Goal: Task Accomplishment & Management: Complete application form

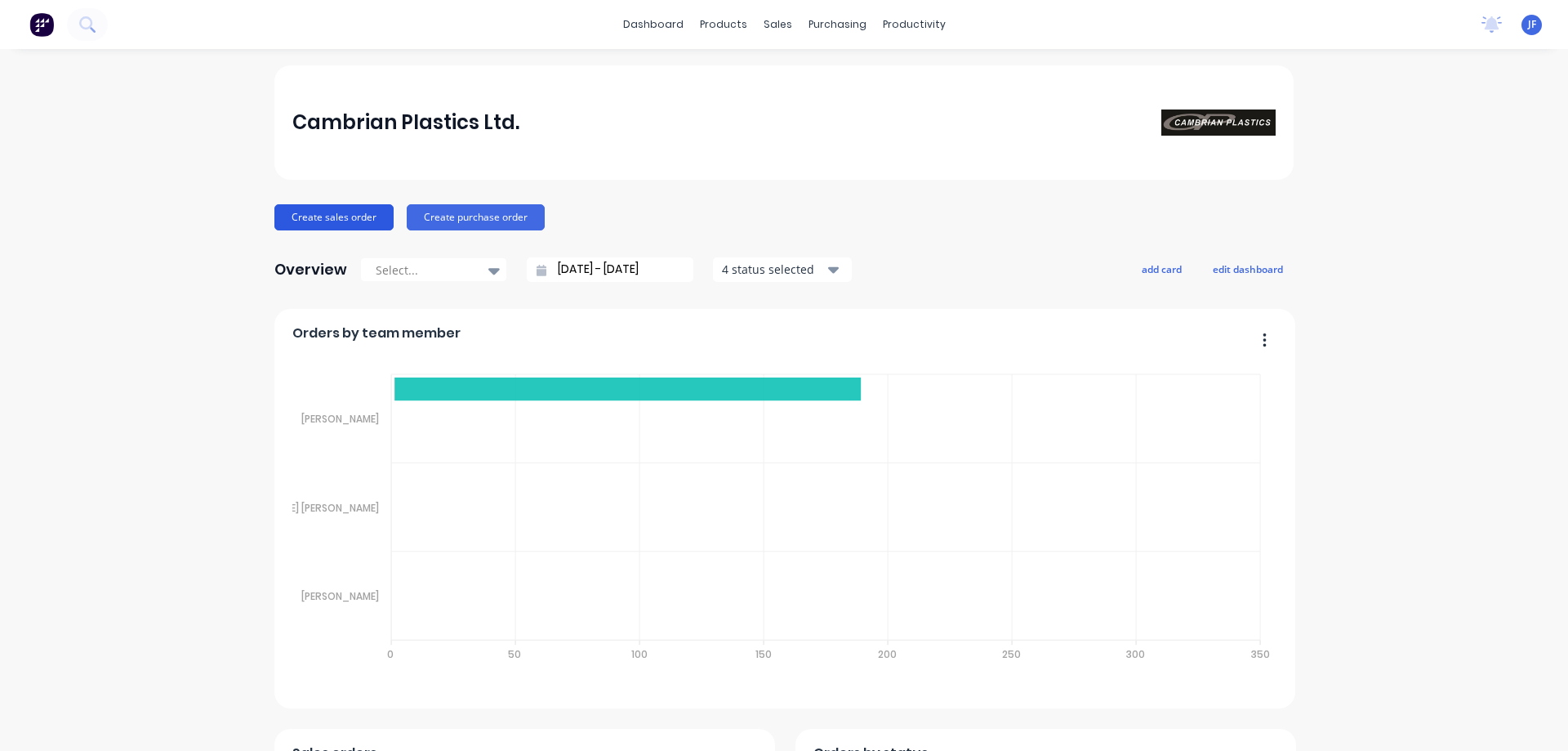
click at [309, 218] on button "Create sales order" at bounding box center [334, 216] width 119 height 26
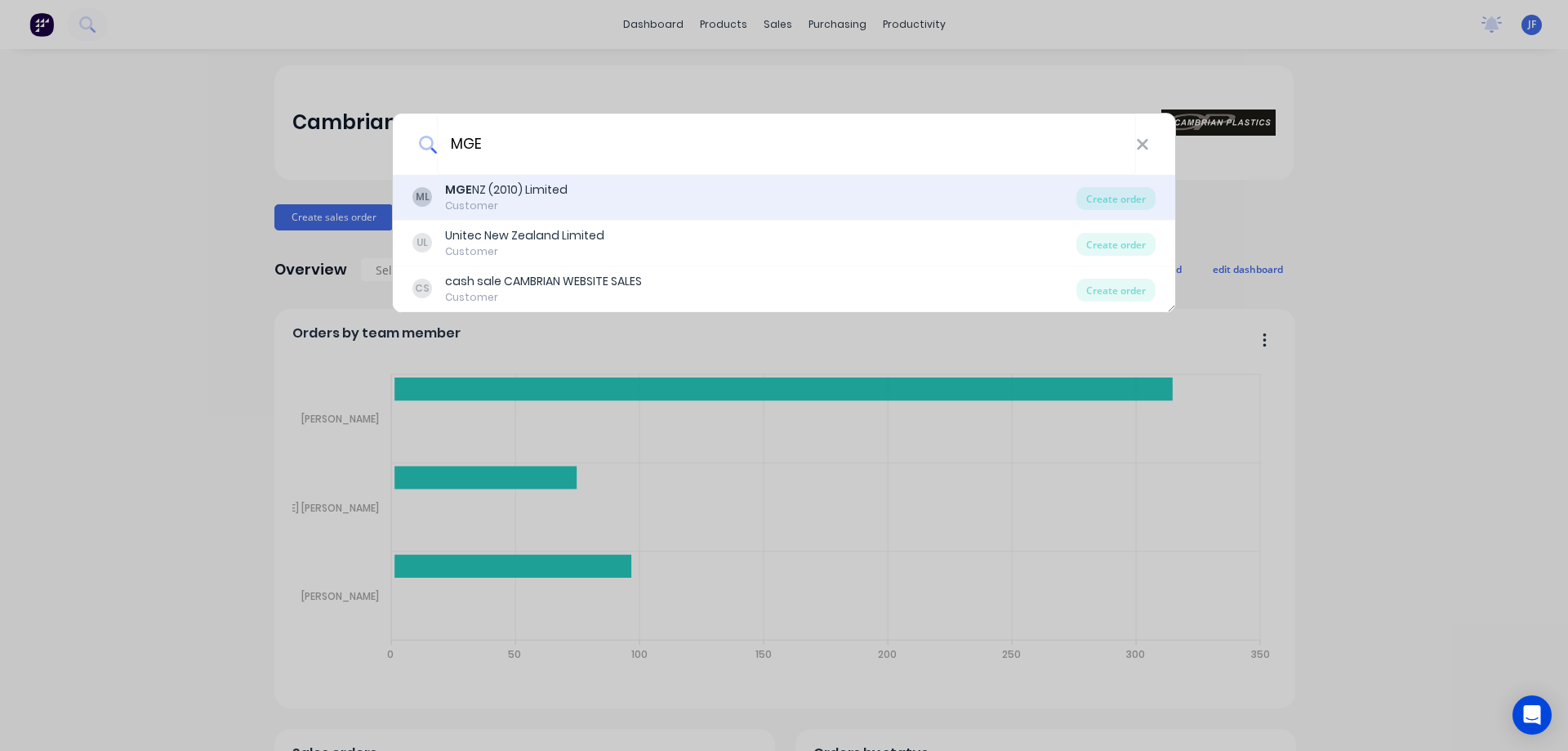
type input "MGE"
click at [655, 189] on div "ML MGE NZ (2010) Limited Customer" at bounding box center [744, 197] width 665 height 32
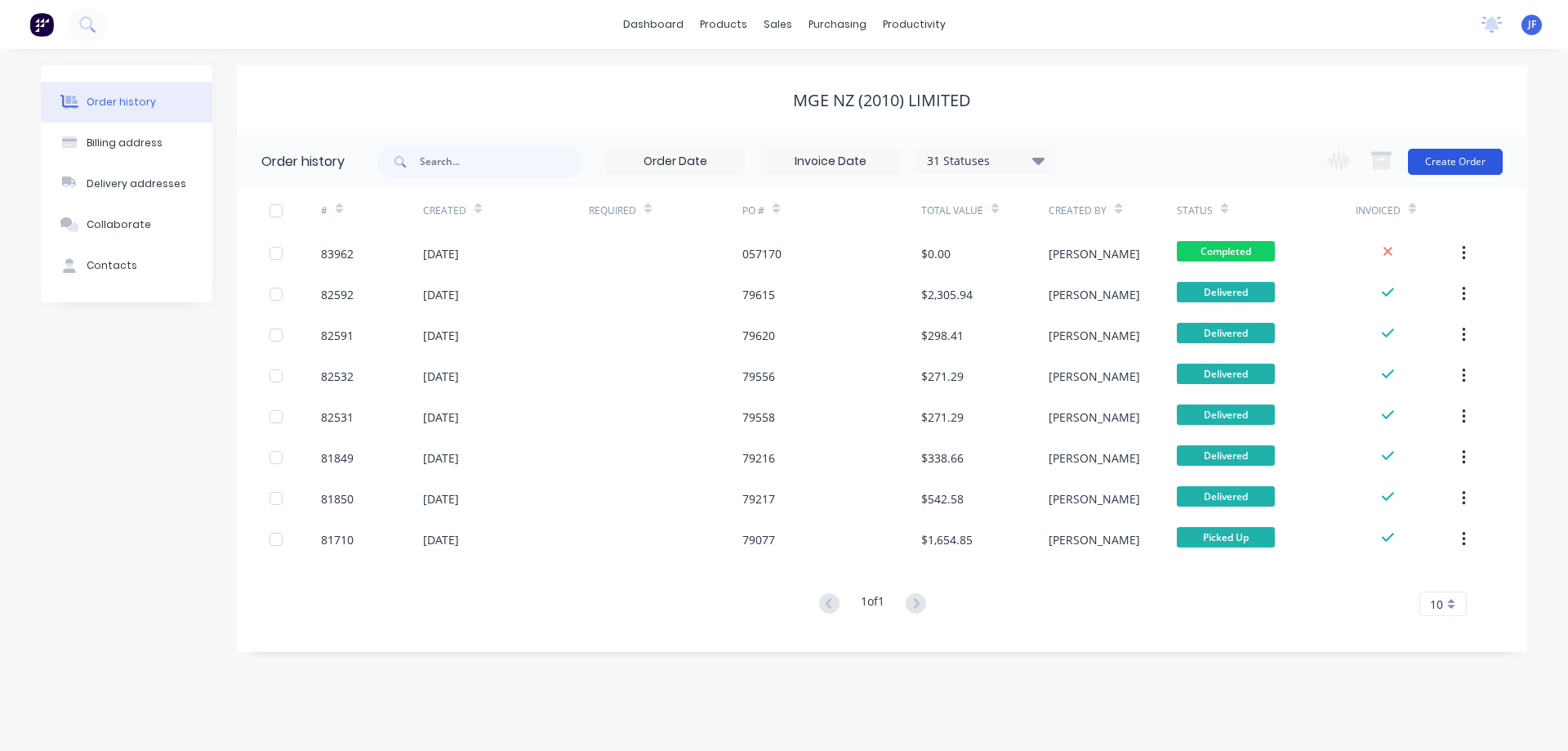
click at [1483, 154] on button "Create Order" at bounding box center [1455, 161] width 95 height 26
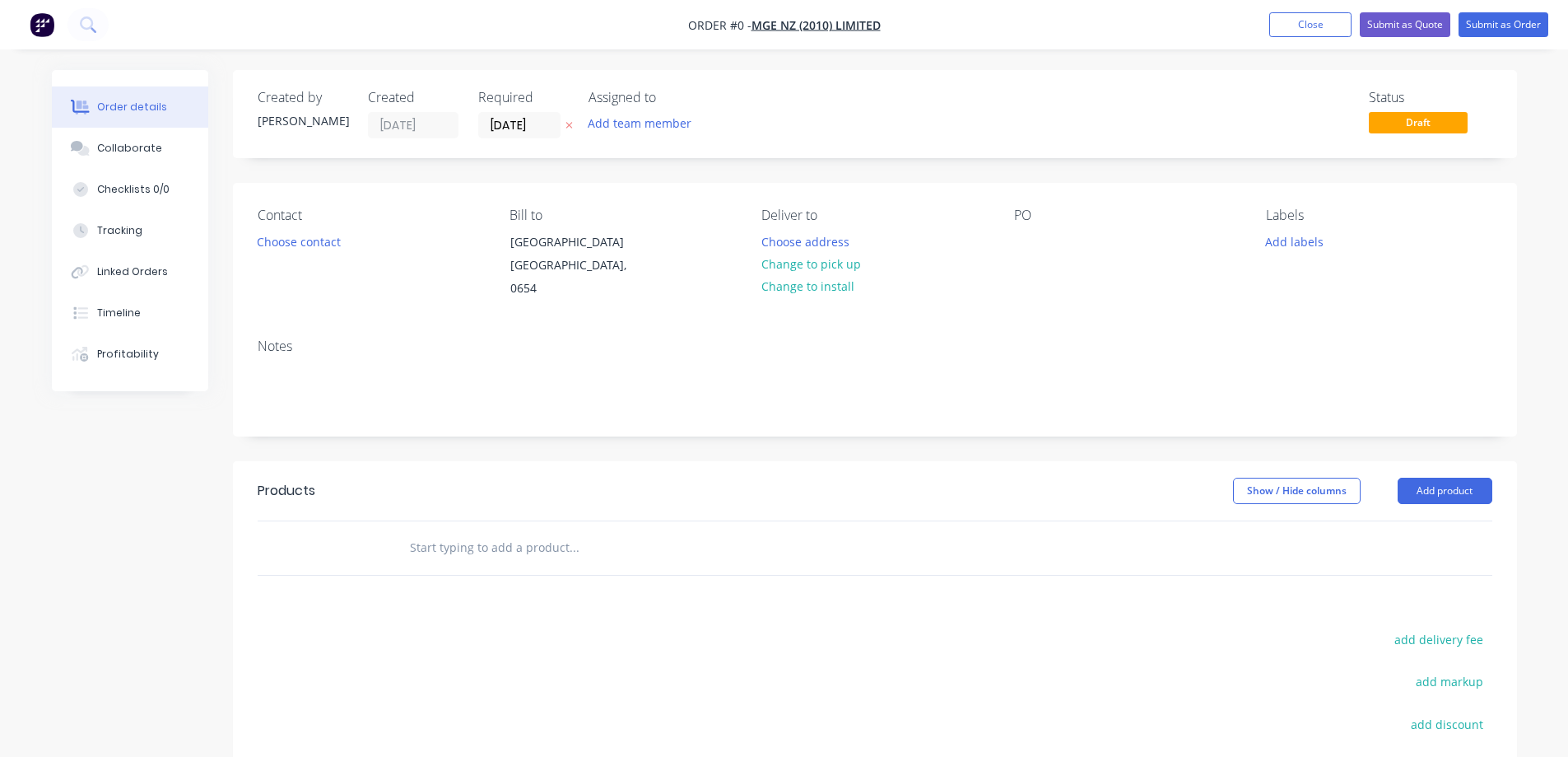
click at [562, 124] on button at bounding box center [569, 125] width 17 height 19
click at [304, 238] on button "Choose contact" at bounding box center [298, 241] width 101 height 22
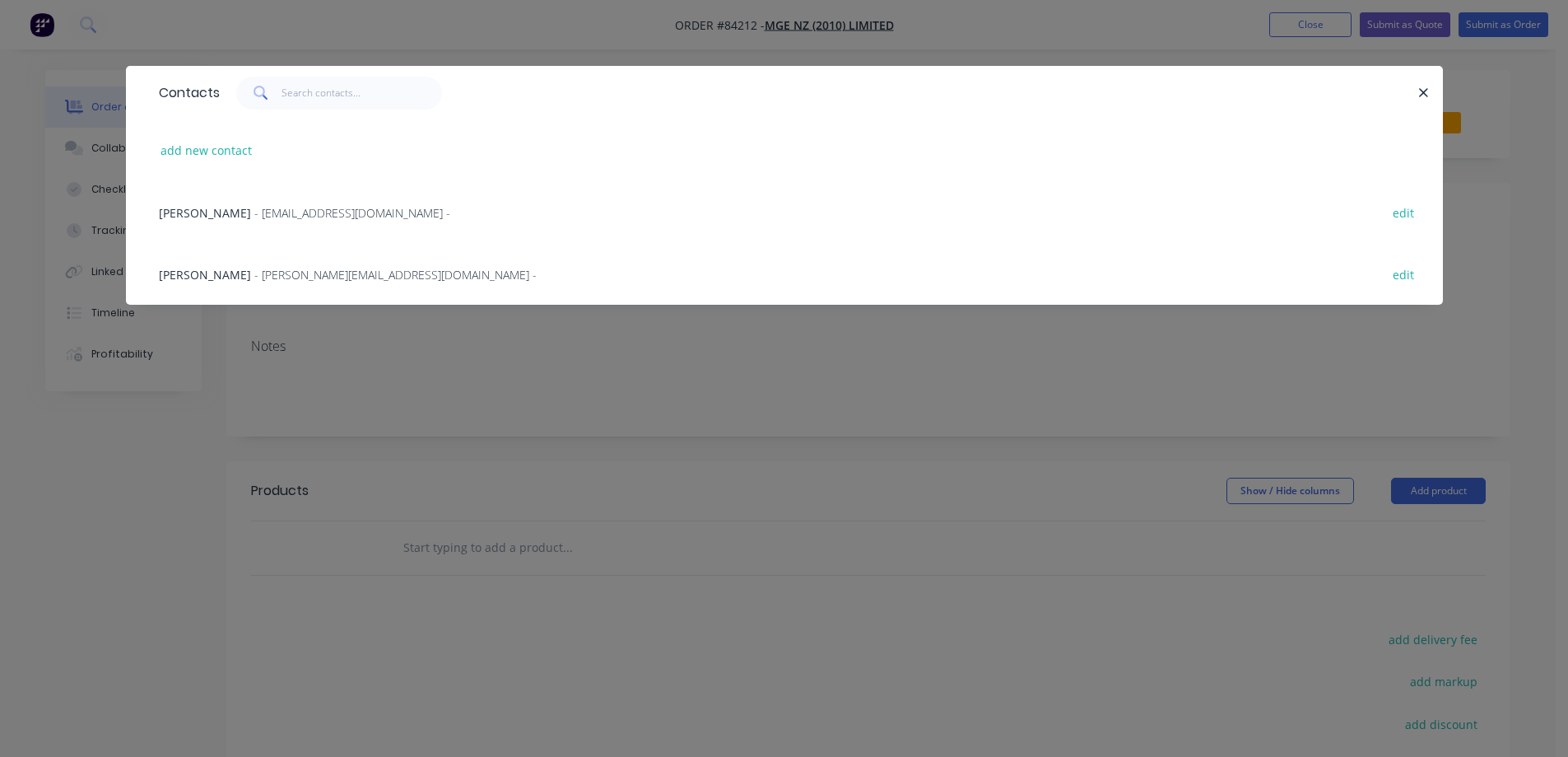
click at [215, 274] on span "[PERSON_NAME]" at bounding box center [204, 274] width 92 height 15
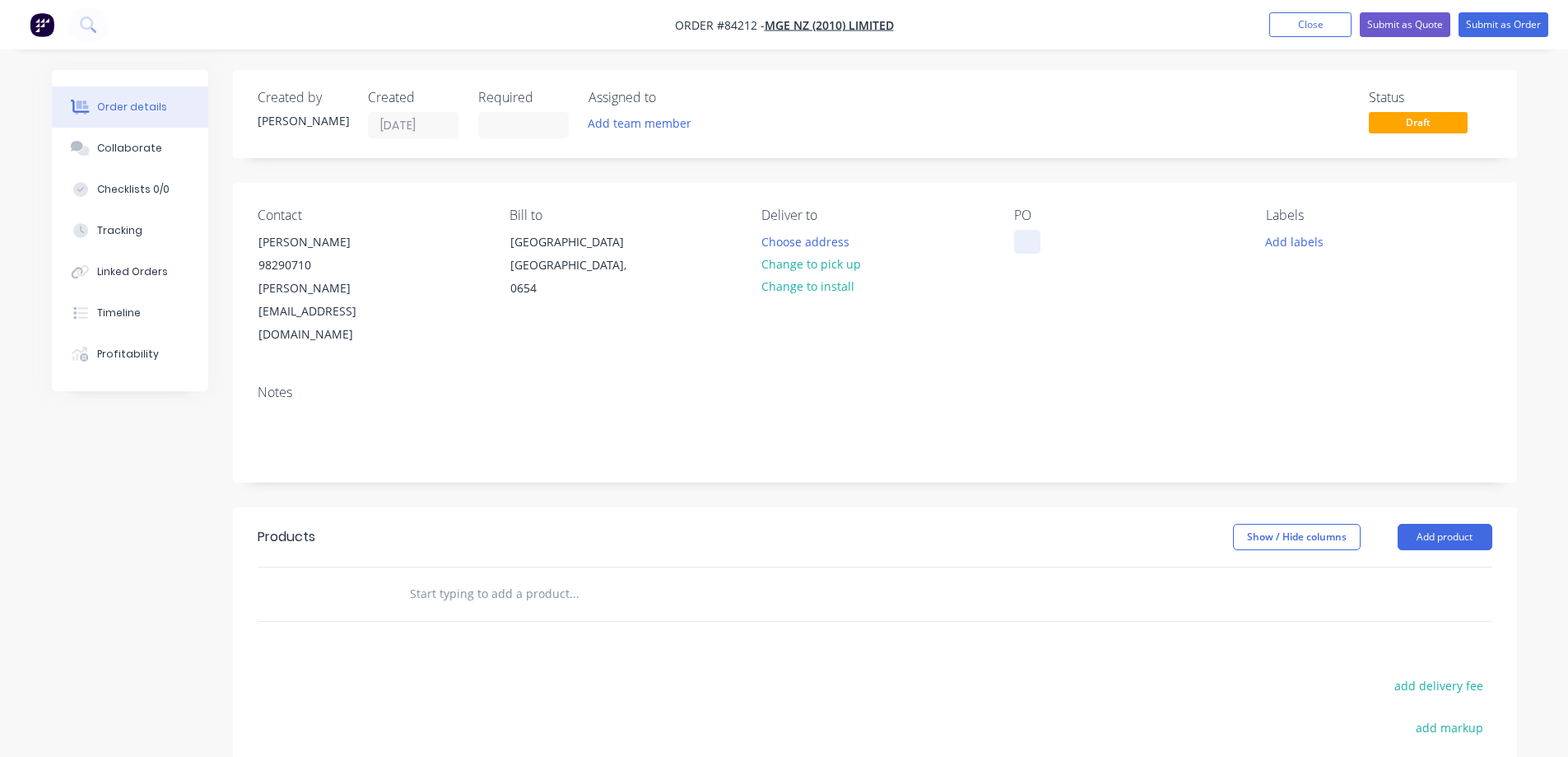
click at [1023, 239] on div at bounding box center [1027, 242] width 26 height 24
click at [808, 244] on button "Choose address" at bounding box center [805, 241] width 105 height 22
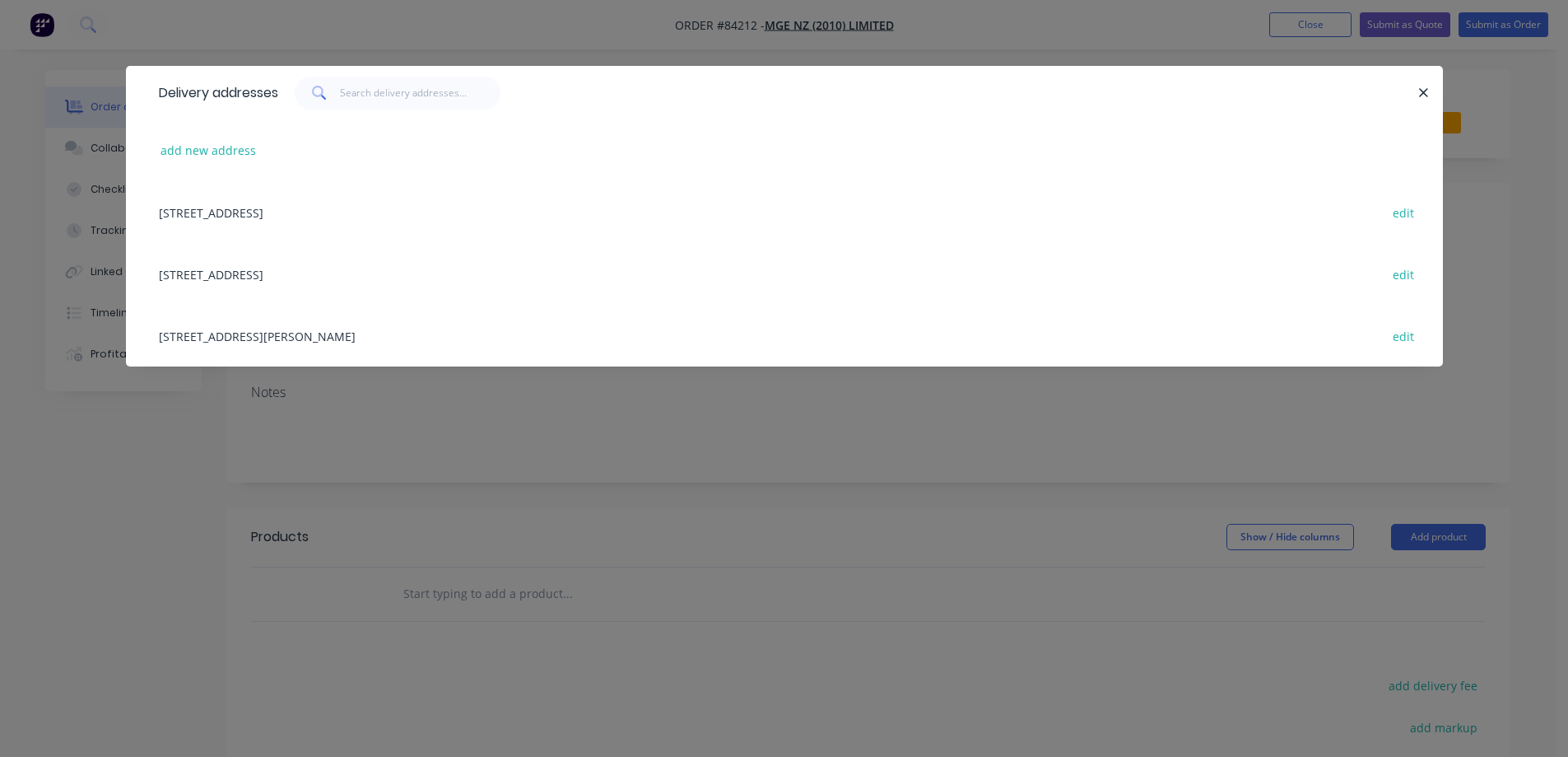
drag, startPoint x: 271, startPoint y: 267, endPoint x: 239, endPoint y: 333, distance: 73.3
click at [239, 333] on div "[GEOGRAPHIC_DATA] [STREET_ADDRESS] edit [STREET_ADDRESS][PERSON_NAME] edit" at bounding box center [784, 274] width 1316 height 185
click at [239, 333] on div "[STREET_ADDRESS][PERSON_NAME] edit" at bounding box center [784, 335] width 1267 height 62
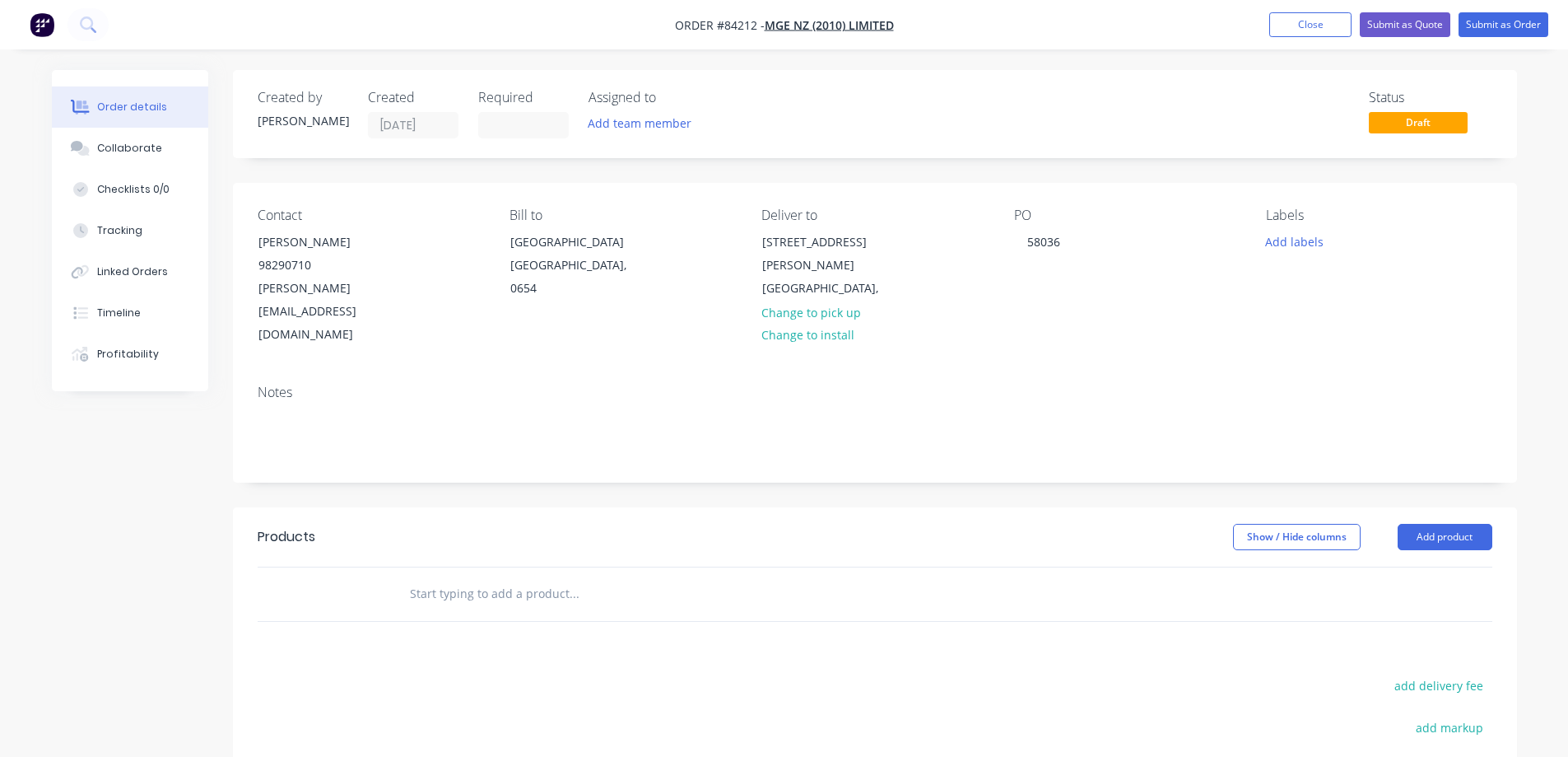
click at [494, 567] on div at bounding box center [686, 593] width 592 height 54
click at [500, 577] on input "text" at bounding box center [573, 593] width 329 height 33
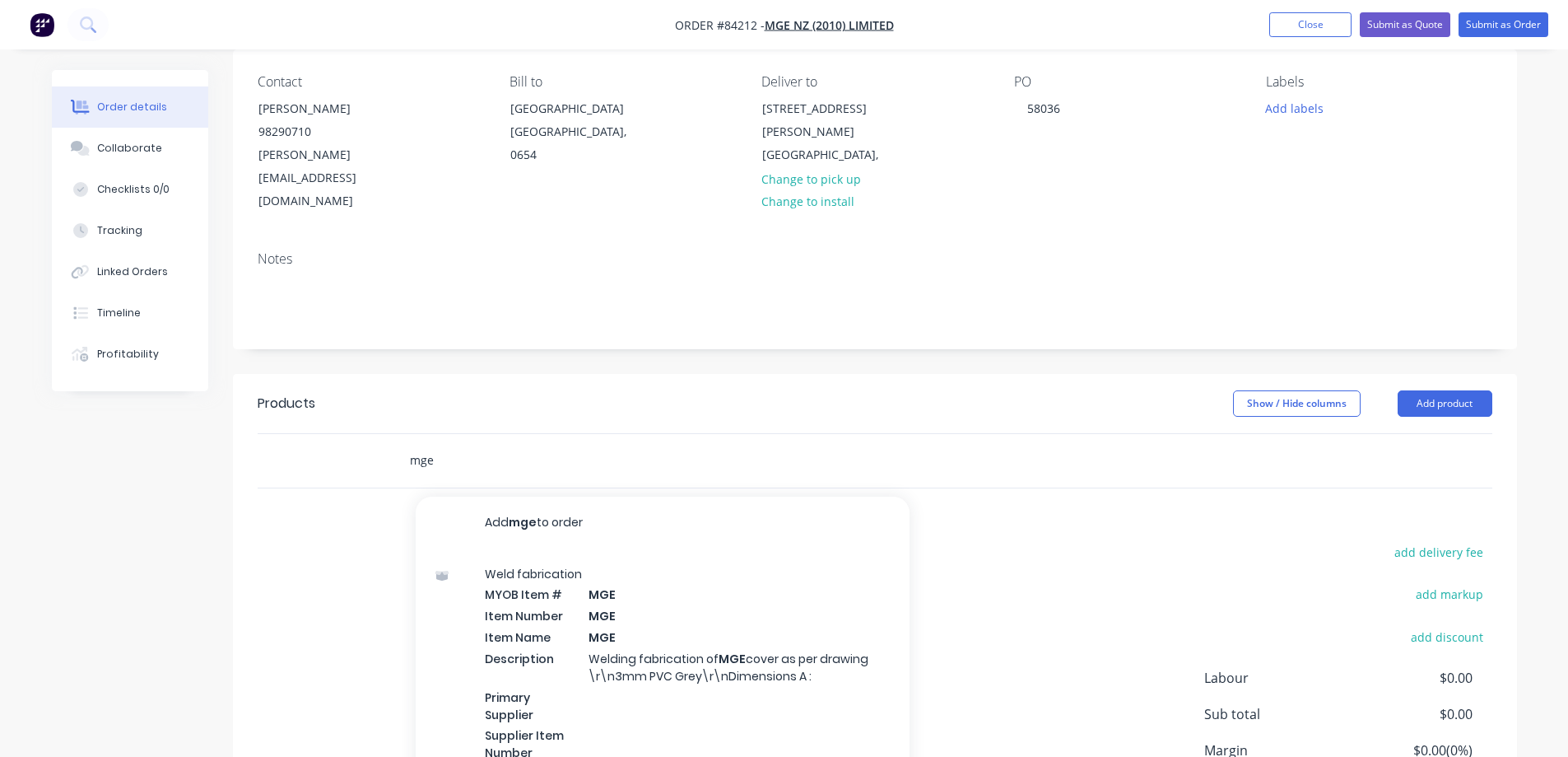
scroll to position [164, 0]
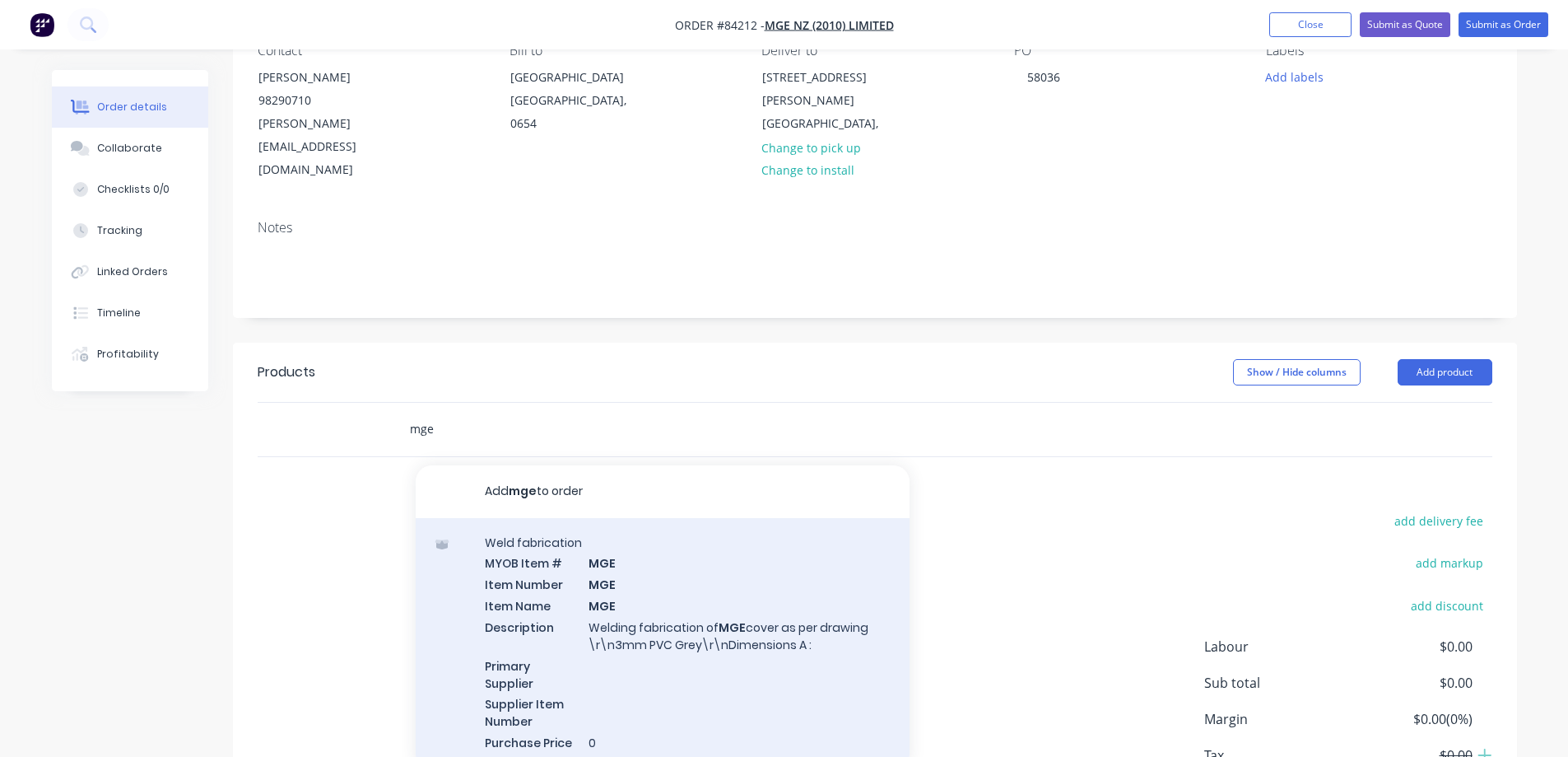
type input "mge"
click at [560, 629] on div "Weld fabrication MYOB Item # MGE Item Number MGE Item Name MGE Description Weld…" at bounding box center [662, 652] width 494 height 269
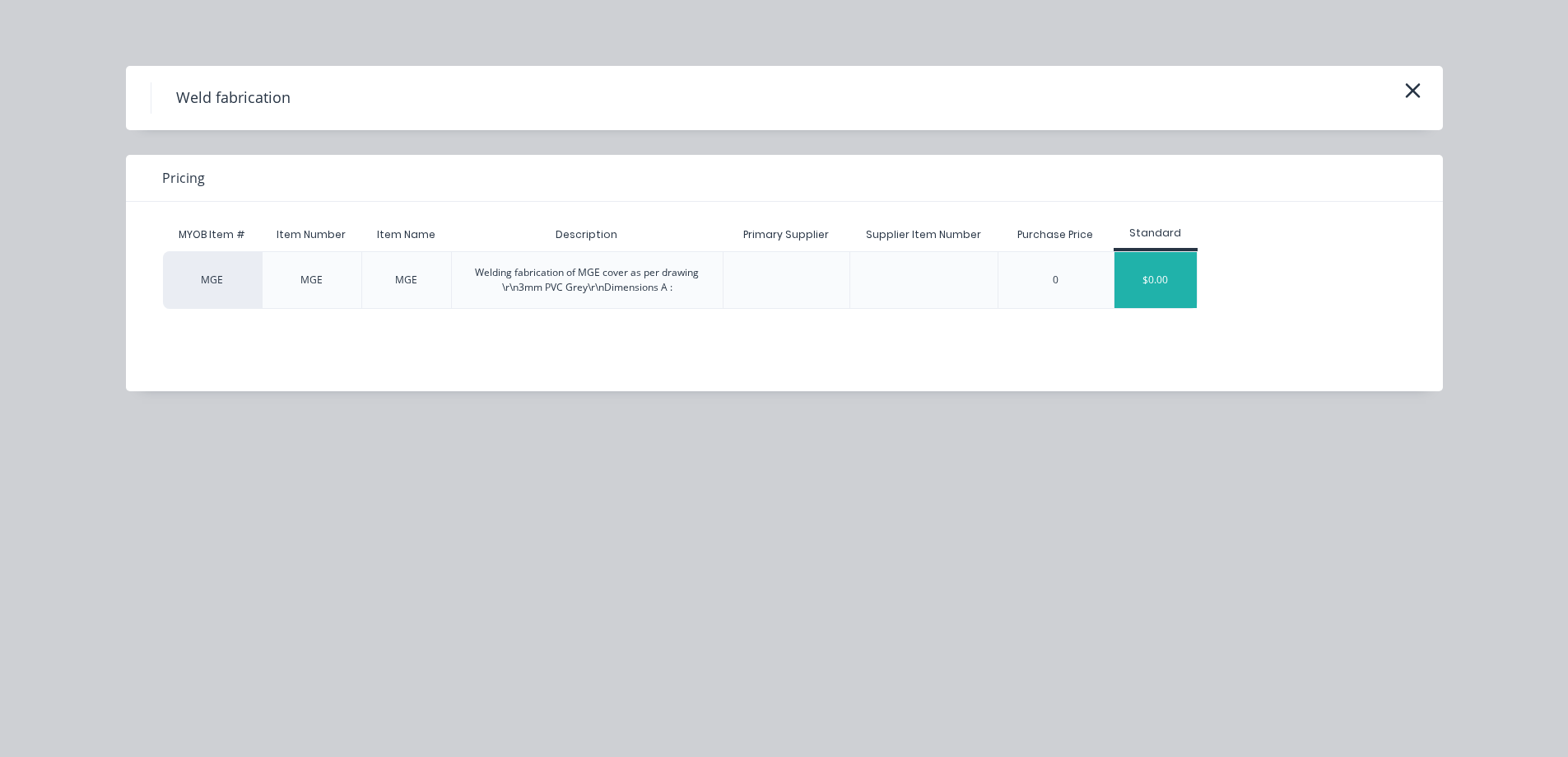
click at [1152, 274] on div "$0.00" at bounding box center [1156, 280] width 83 height 56
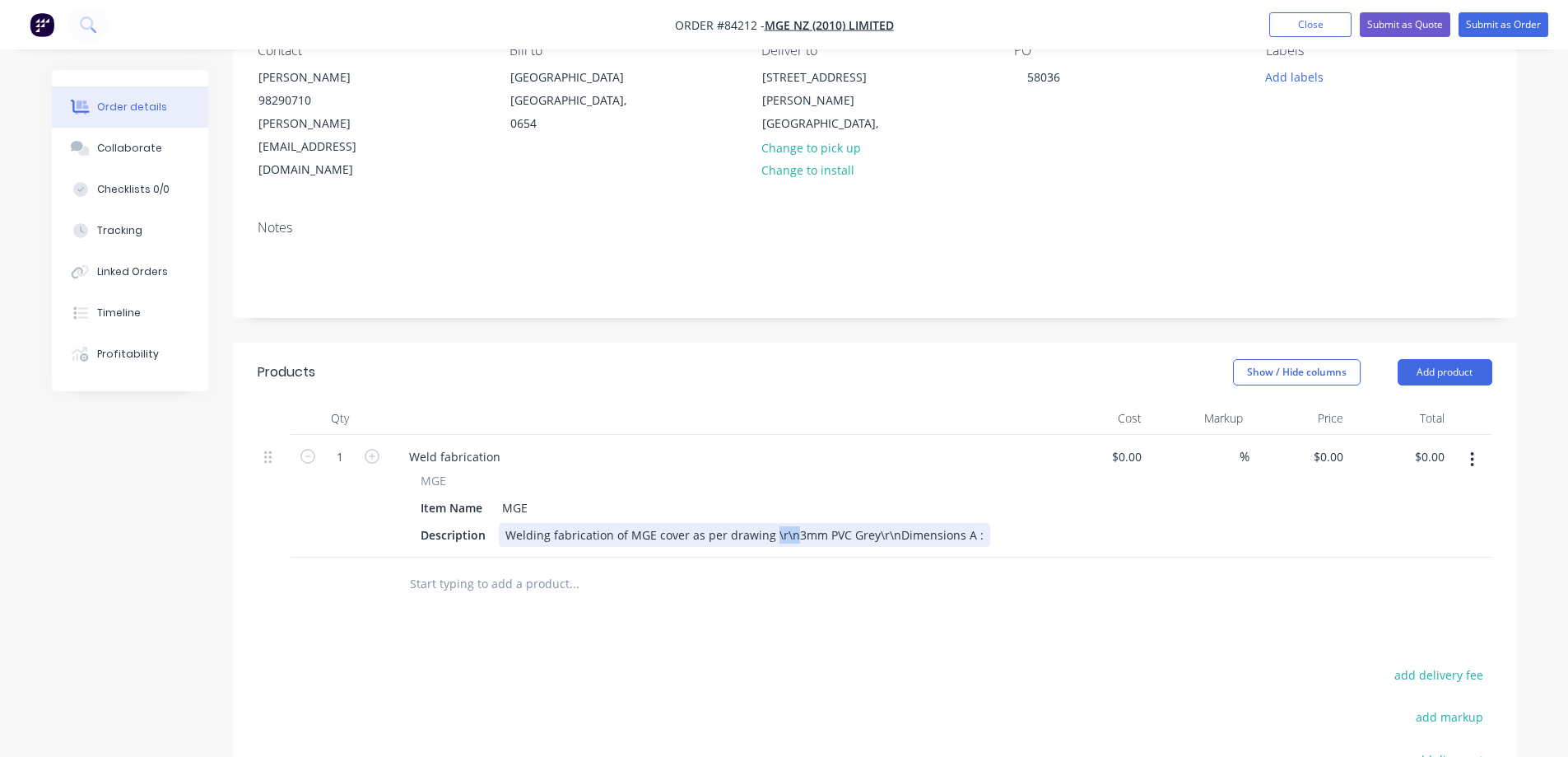
drag, startPoint x: 767, startPoint y: 495, endPoint x: 788, endPoint y: 497, distance: 21.1
click at [788, 523] on div "Welding fabrication of MGE cover as per drawing \r\n3mm PVC Grey\r\nDimensions …" at bounding box center [744, 534] width 491 height 24
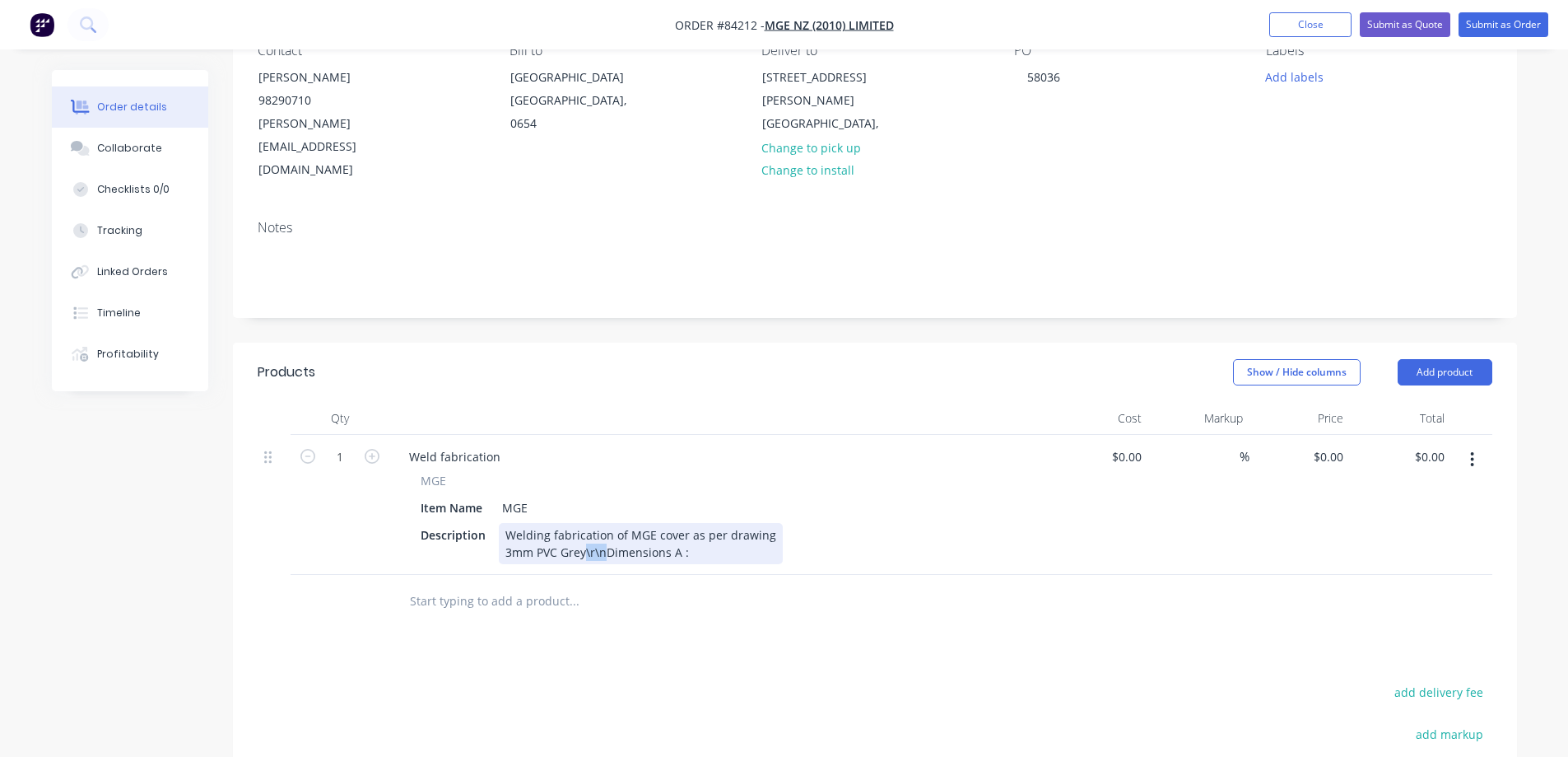
drag, startPoint x: 604, startPoint y: 505, endPoint x: 584, endPoint y: 504, distance: 20.0
click at [584, 523] on div "Welding fabrication of MGE cover as per drawing 3mm PVC Grey\r\nDimensions A :" at bounding box center [640, 543] width 284 height 41
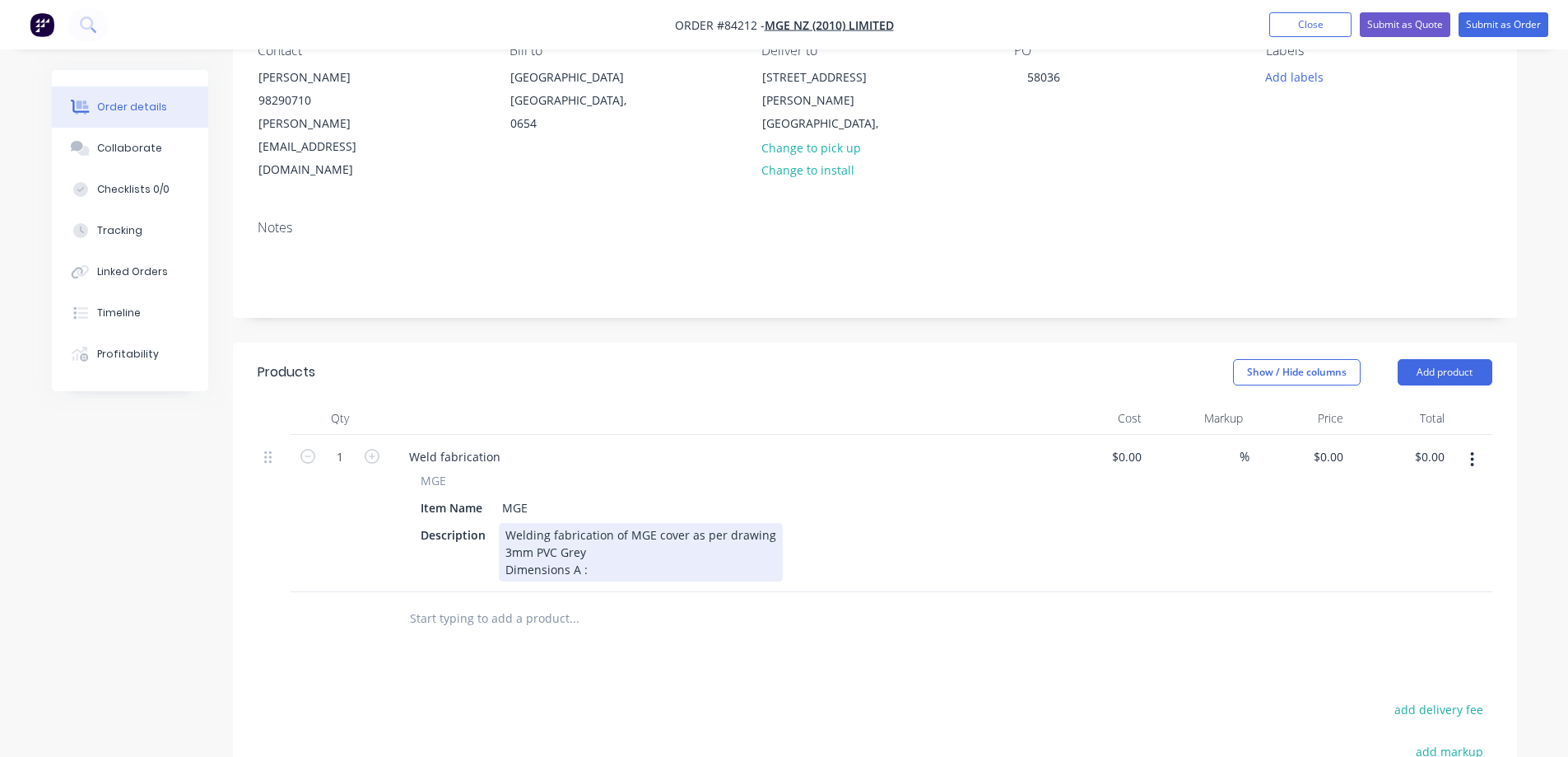
click at [656, 523] on div "Welding fabrication of MGE cover as per drawing 3mm PVC Grey Dimensions A :" at bounding box center [640, 552] width 284 height 58
click at [656, 533] on div "Welding fabrication of MGE cover as per drawing 3mm PVC Grey Dimensions A :" at bounding box center [640, 552] width 284 height 58
drag, startPoint x: 656, startPoint y: 533, endPoint x: 565, endPoint y: 530, distance: 91.0
click at [565, 530] on div "Welding fabrication of MGE cover as per drawing 3mm PVC Grey Dimensions A :" at bounding box center [640, 552] width 284 height 58
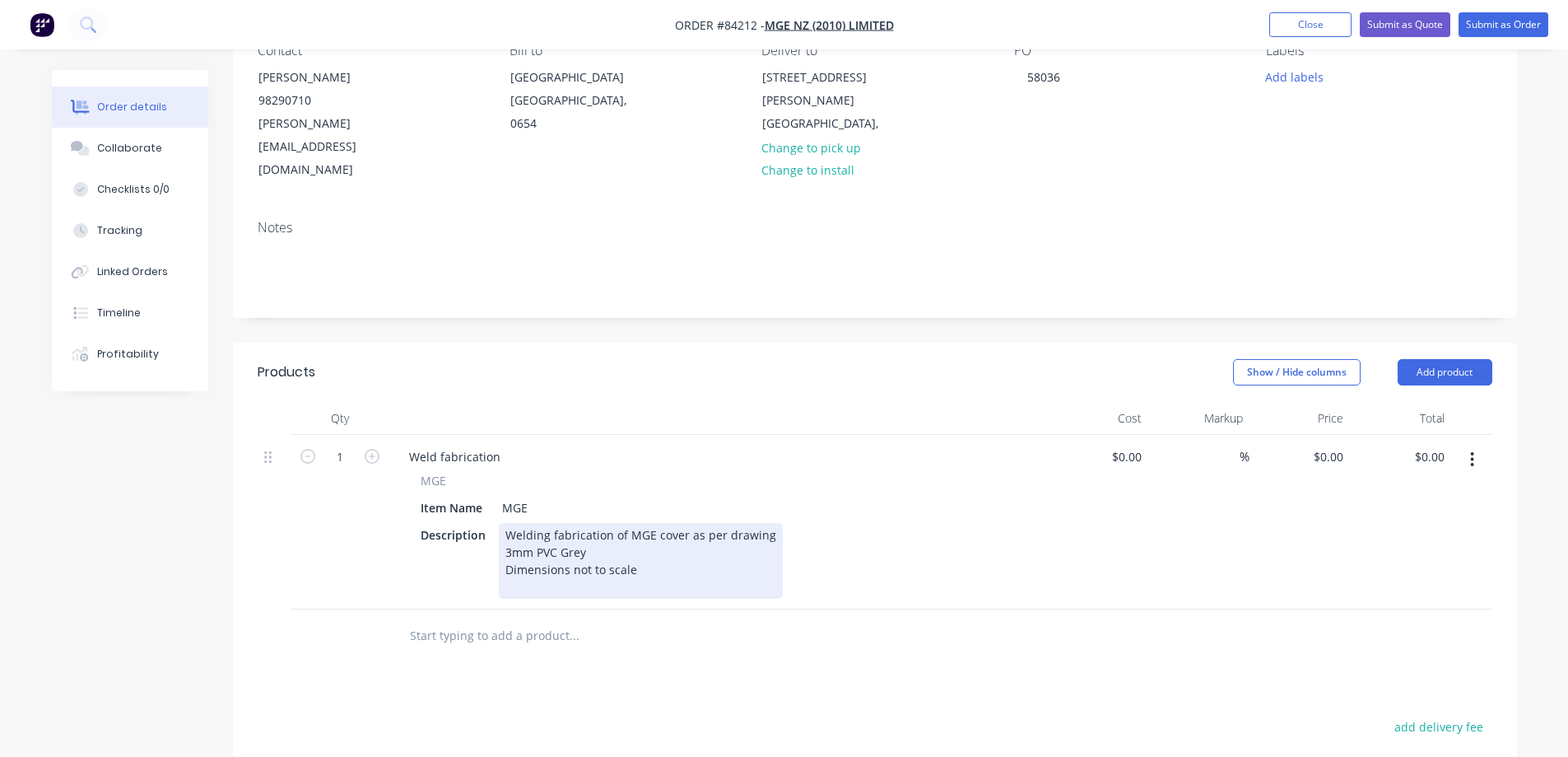
click at [572, 523] on div "Welding fabrication of MGE cover as per drawing 3mm PVC Grey Dimensions not to …" at bounding box center [640, 560] width 284 height 75
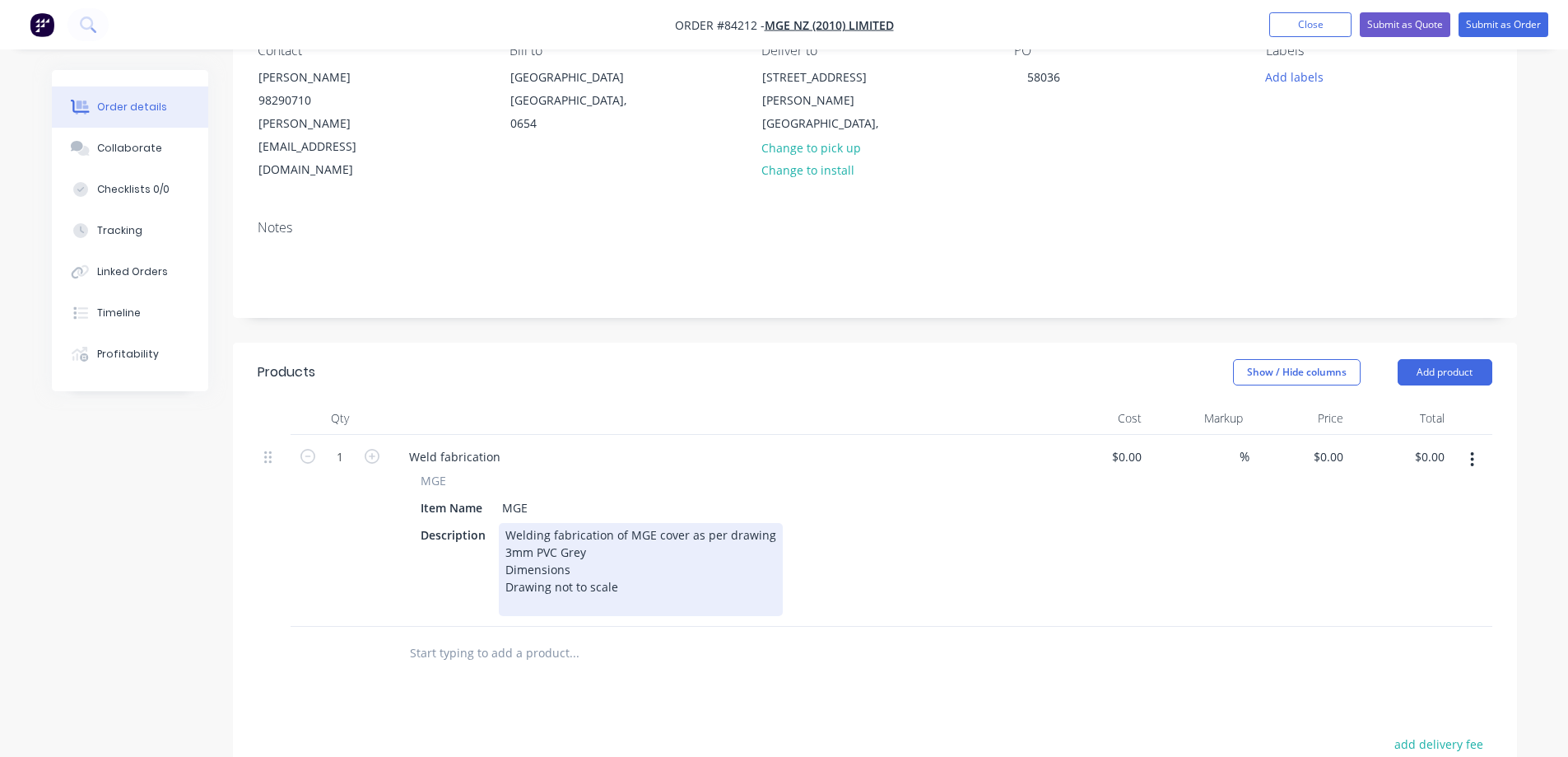
click at [570, 523] on div "Welding fabrication of MGE cover as per drawing 3mm PVC Grey Dimensions Drawing…" at bounding box center [640, 569] width 284 height 93
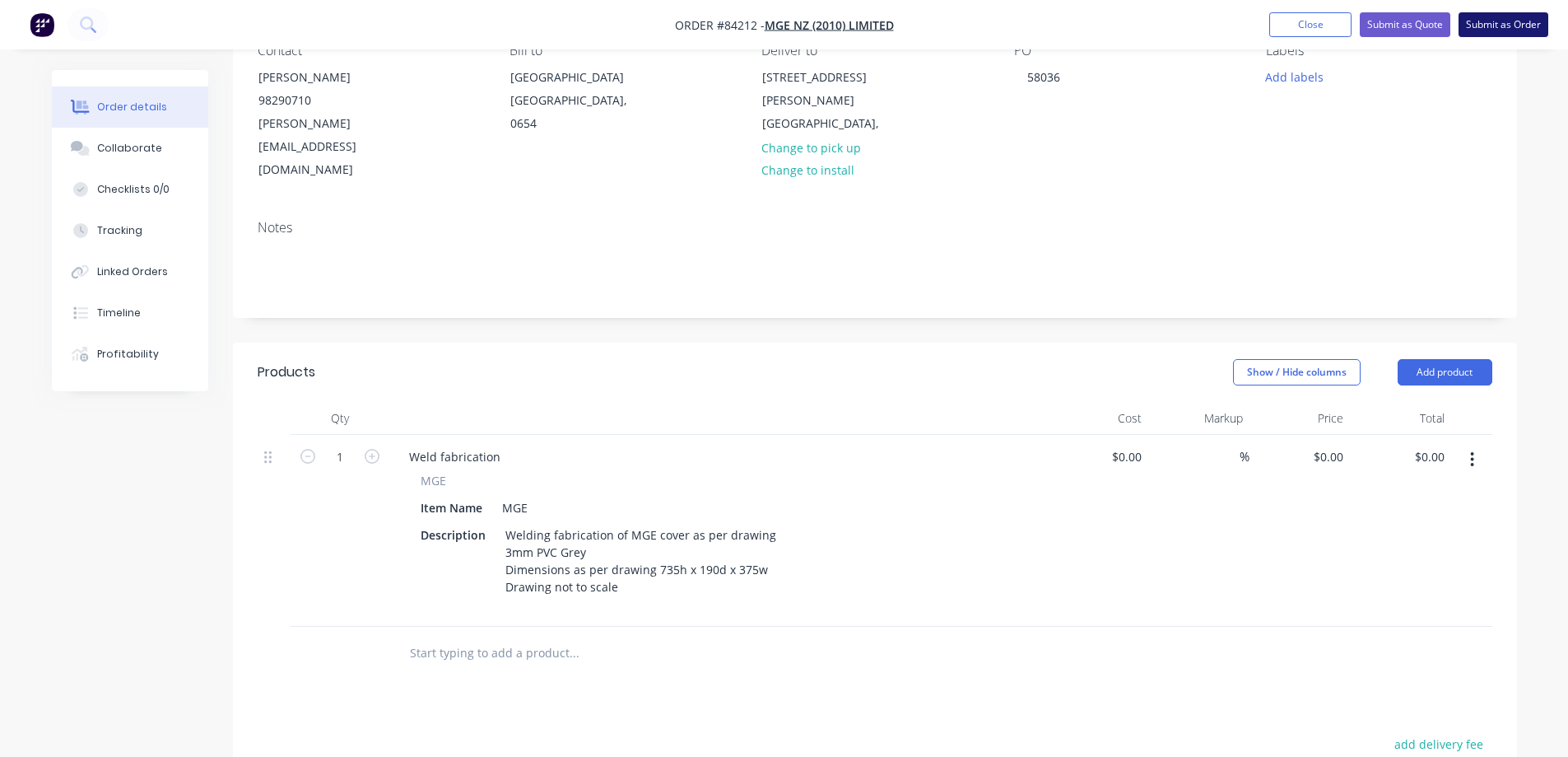
click at [1492, 23] on button "Submit as Order" at bounding box center [1503, 25] width 90 height 25
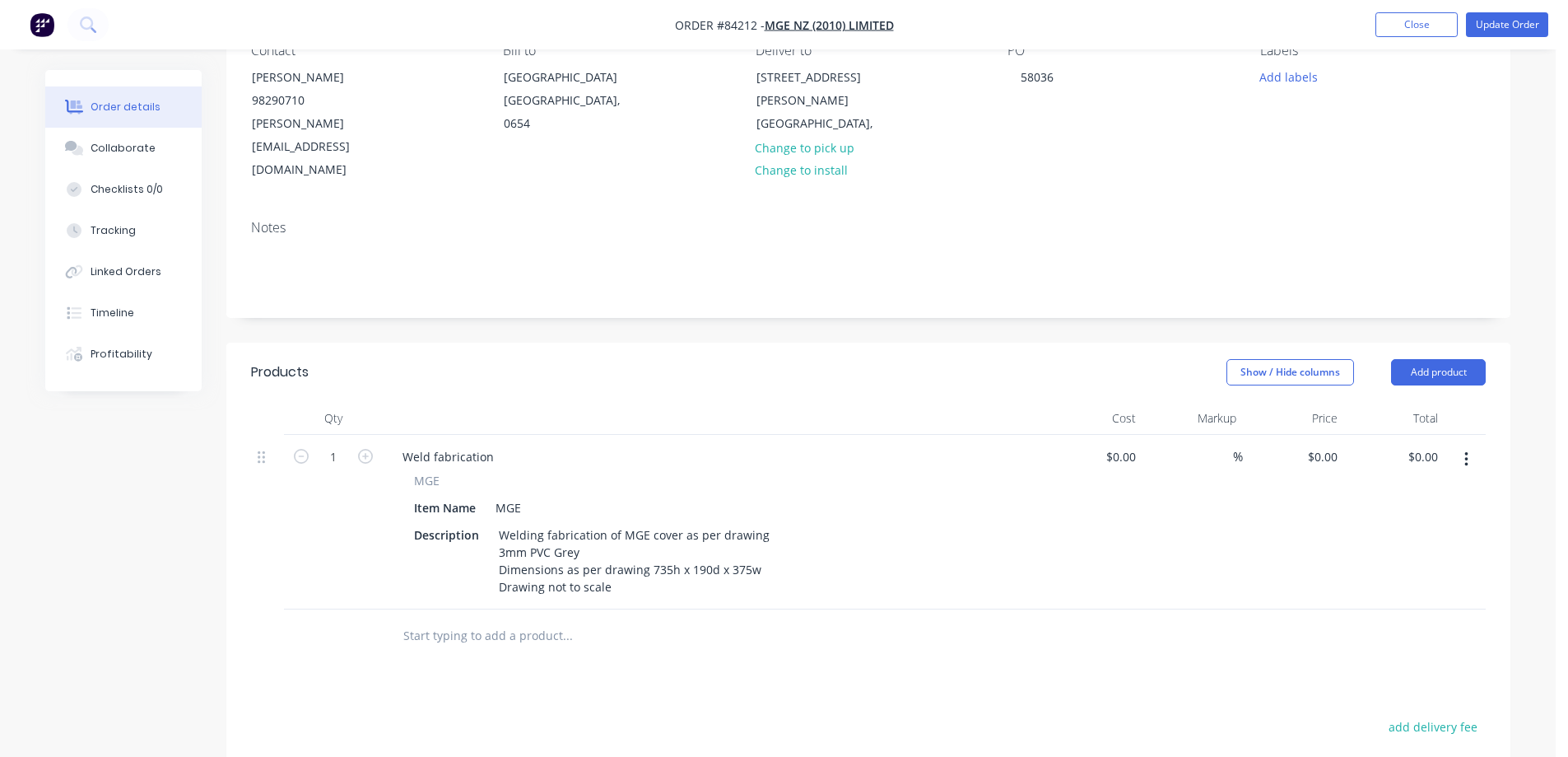
scroll to position [0, 0]
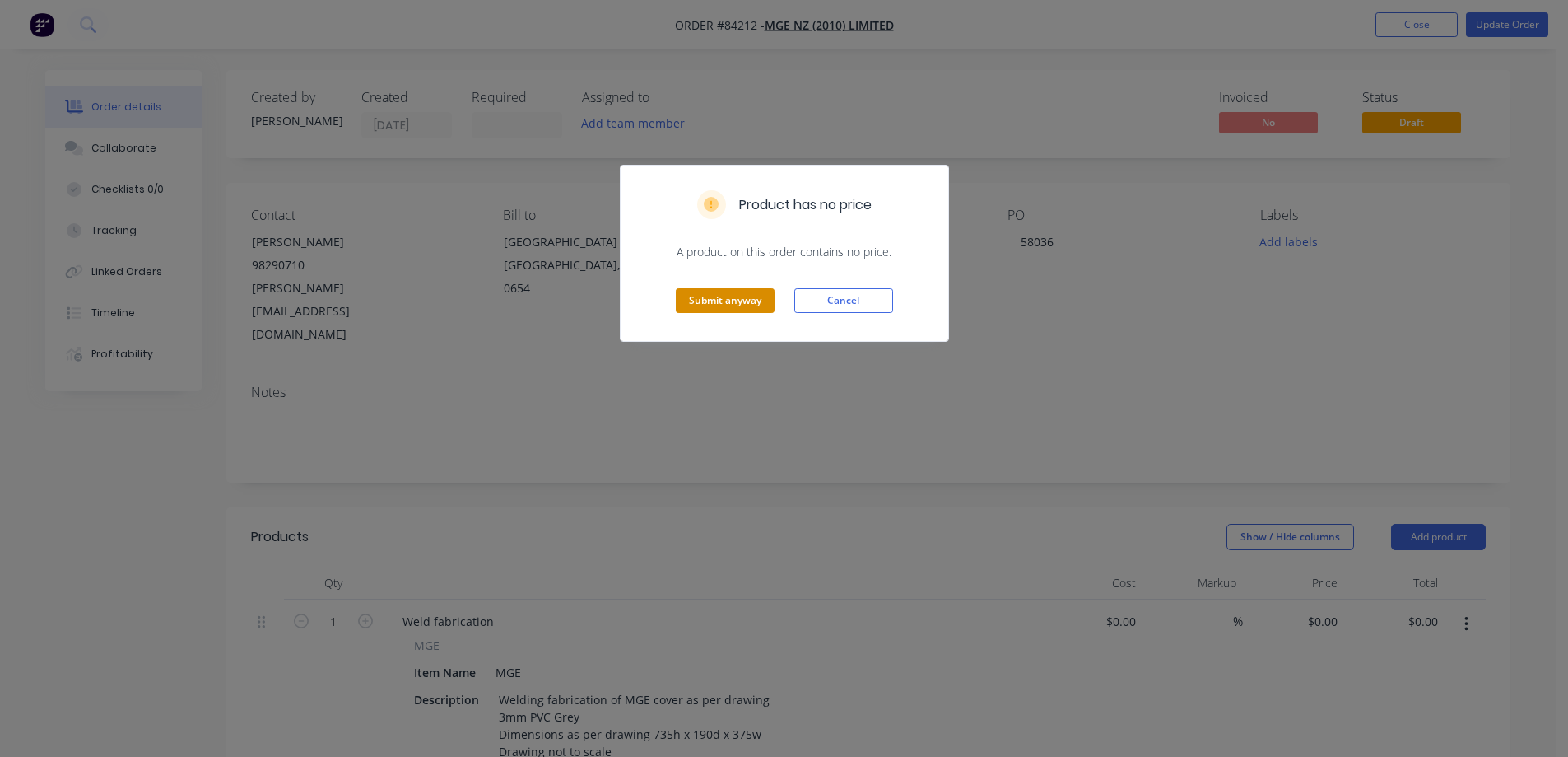
click at [734, 301] on button "Submit anyway" at bounding box center [725, 300] width 99 height 25
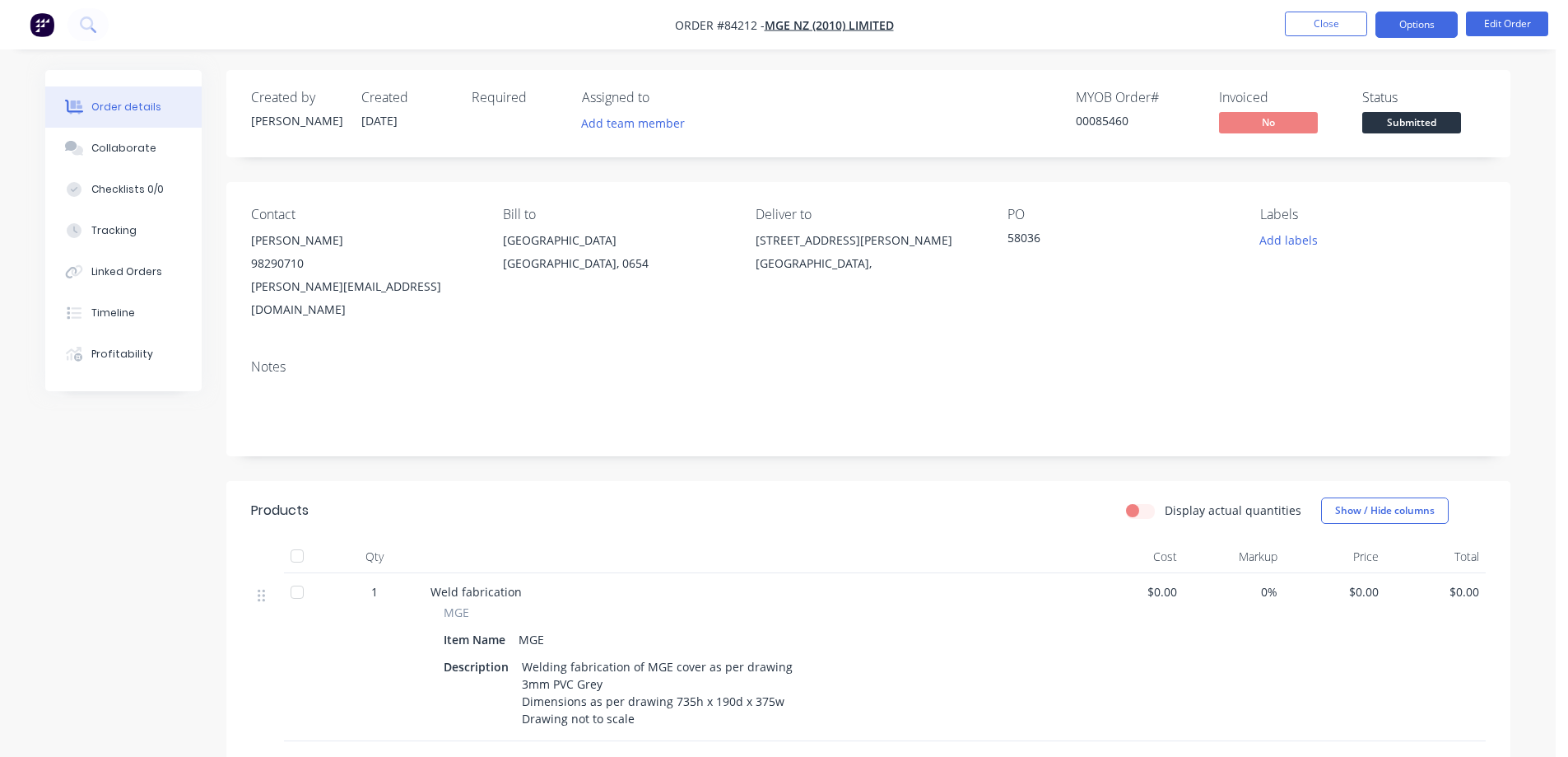
click at [1405, 31] on button "Options" at bounding box center [1416, 25] width 83 height 26
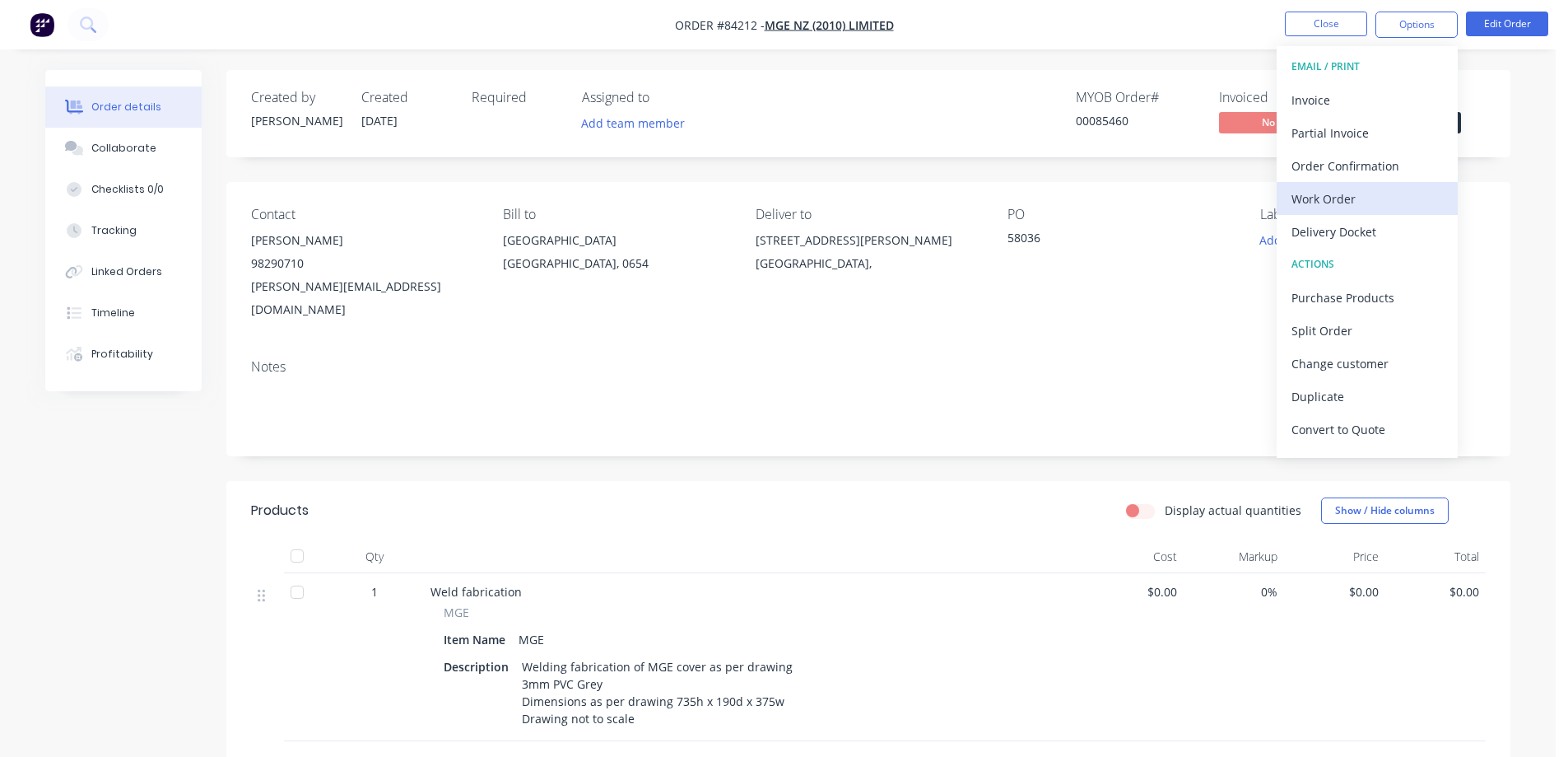
click at [1348, 204] on div "Work Order" at bounding box center [1366, 199] width 152 height 24
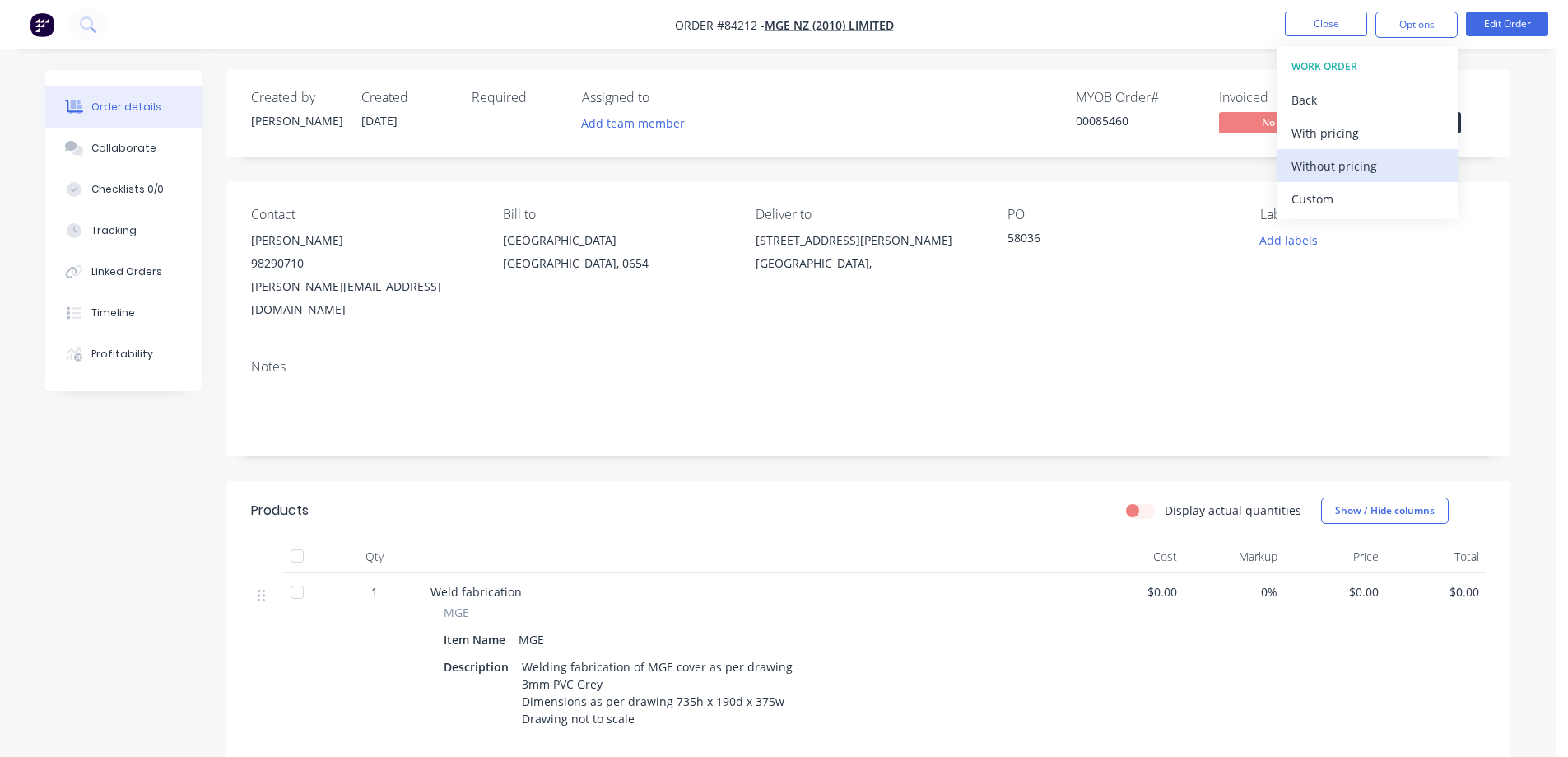
click at [1356, 178] on button "Without pricing" at bounding box center [1366, 165] width 181 height 33
click at [1309, 236] on button "Add labels" at bounding box center [1287, 240] width 75 height 22
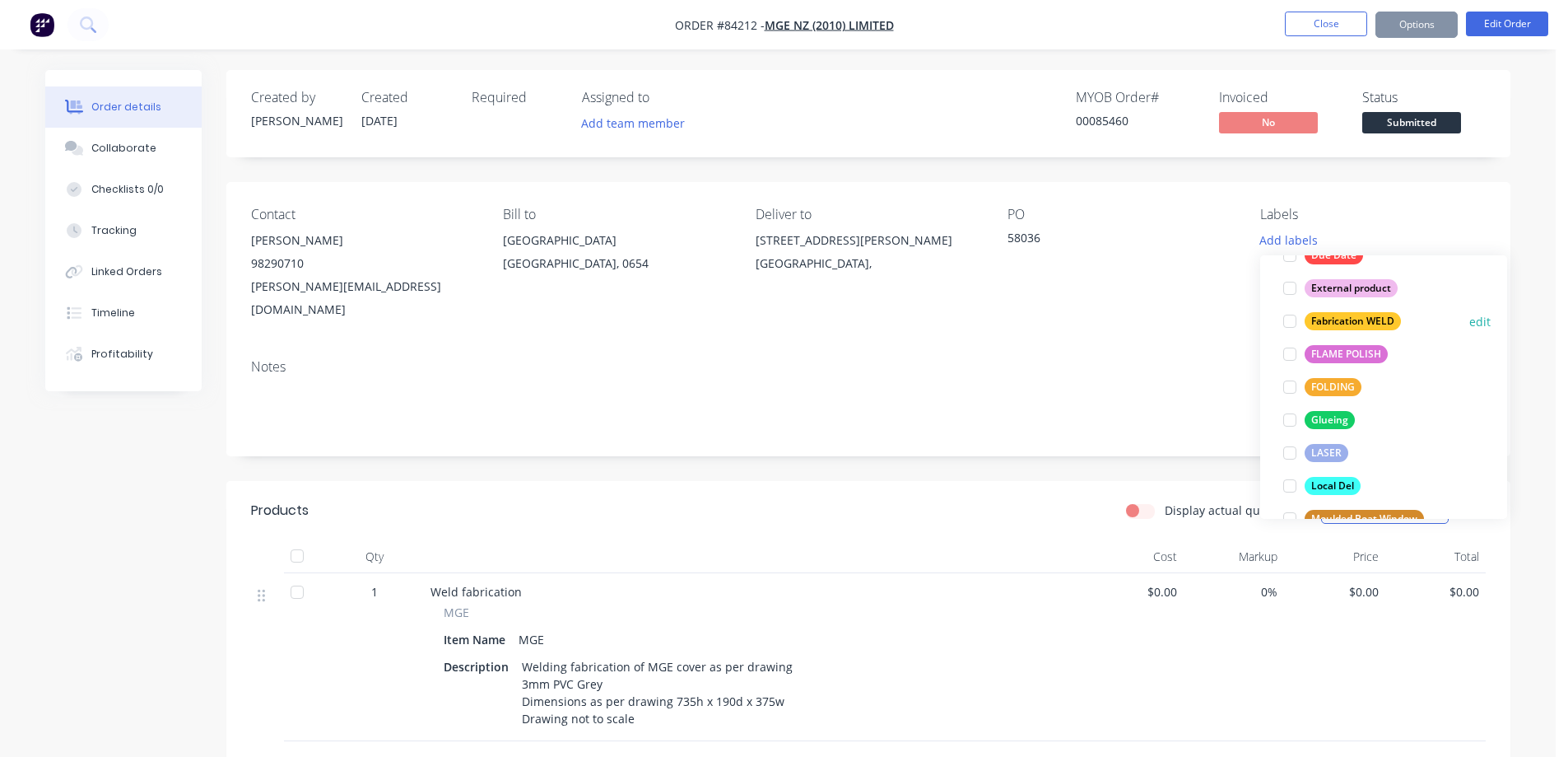
click at [1352, 317] on div "Fabrication WELD" at bounding box center [1353, 321] width 96 height 18
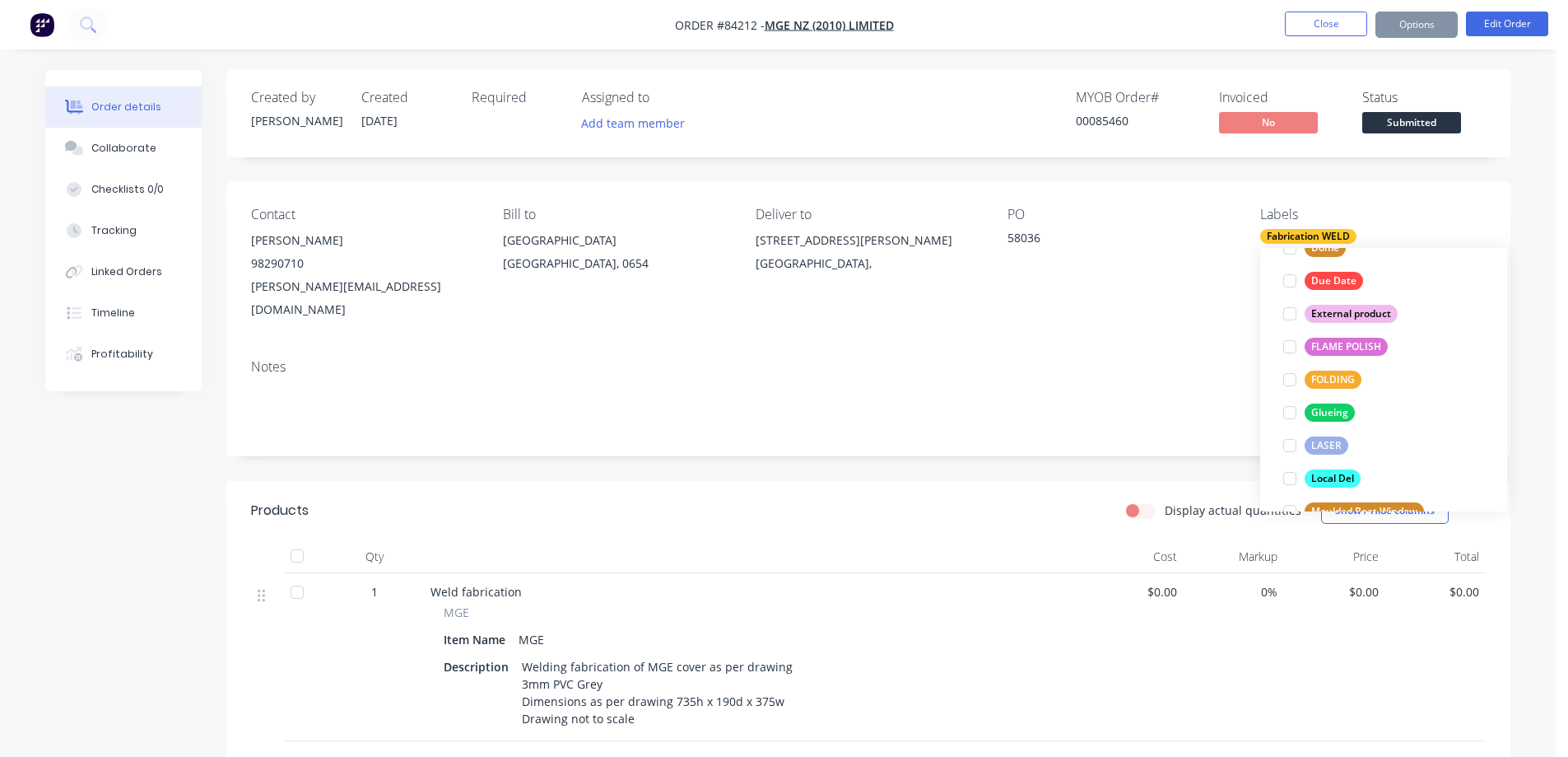
scroll to position [65, 0]
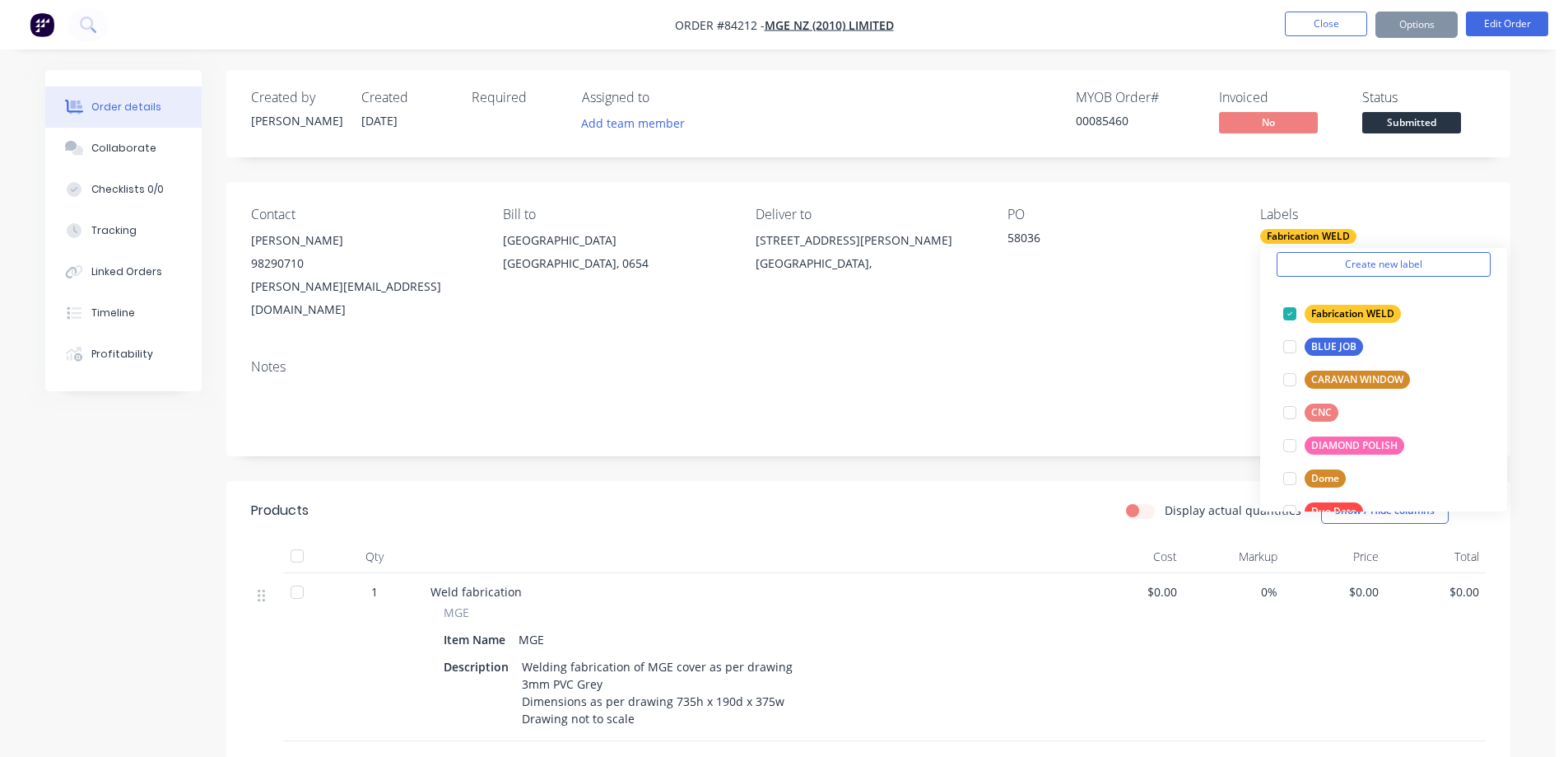
click at [1369, 191] on div "Contact [PERSON_NAME] 98290710 [PERSON_NAME][EMAIL_ADDRESS][DOMAIN_NAME] Bill t…" at bounding box center [868, 264] width 1284 height 164
